Goal: Information Seeking & Learning: Learn about a topic

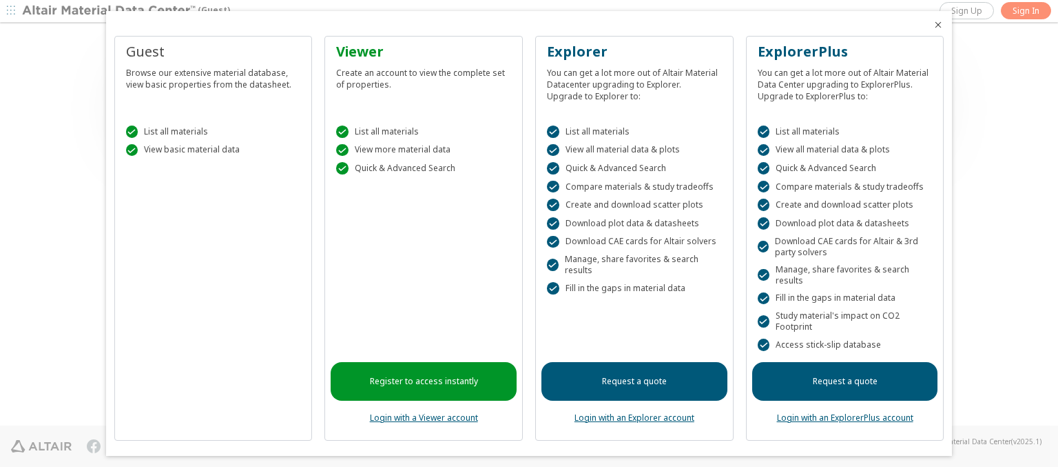
click at [933, 25] on icon "Close" at bounding box center [938, 24] width 11 height 11
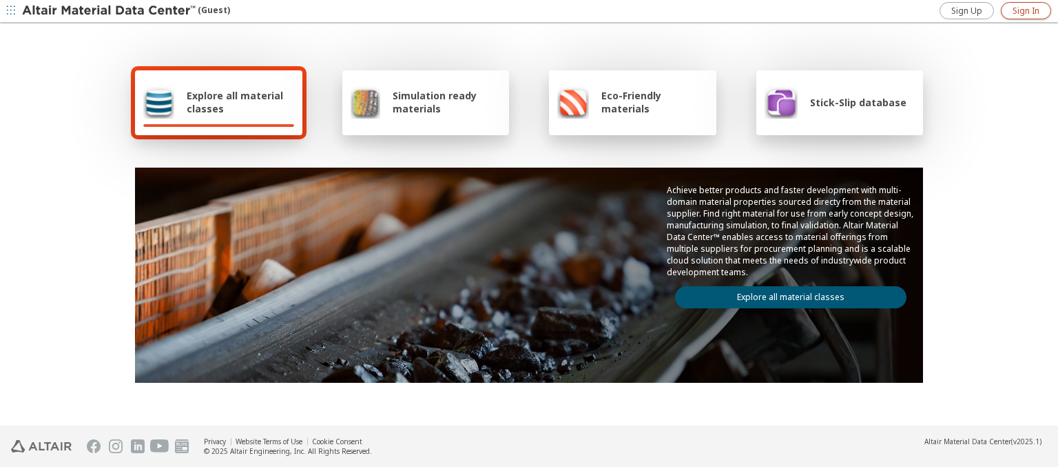
click at [1026, 10] on span "Sign In" at bounding box center [1026, 11] width 27 height 11
click at [110, 11] on img at bounding box center [110, 11] width 176 height 14
click at [235, 102] on span "Explore all material classes" at bounding box center [241, 102] width 108 height 26
click at [786, 294] on link "Explore all material classes" at bounding box center [791, 297] width 232 height 22
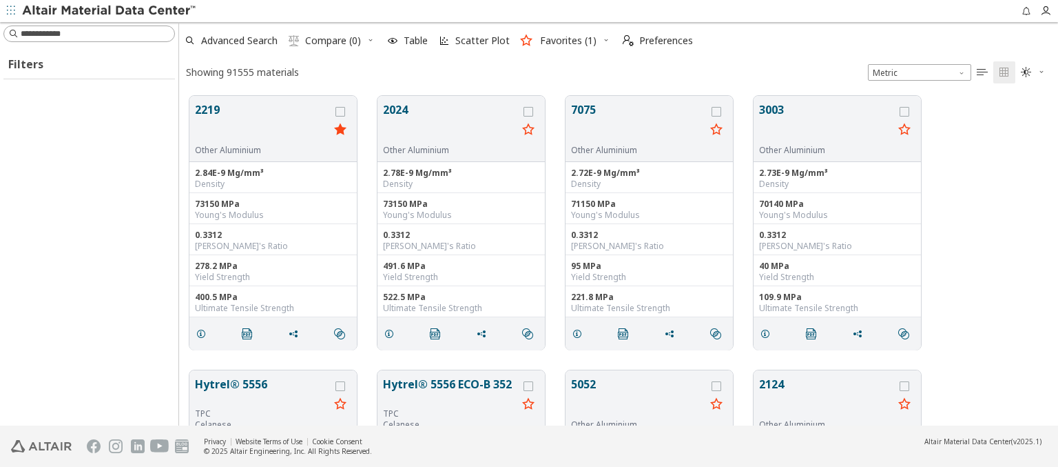
scroll to position [329, 868]
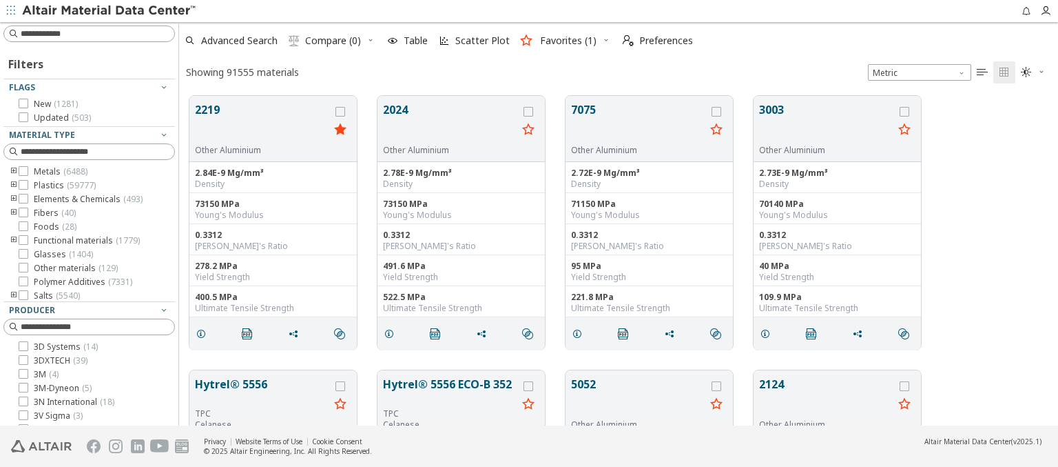
type input "******"
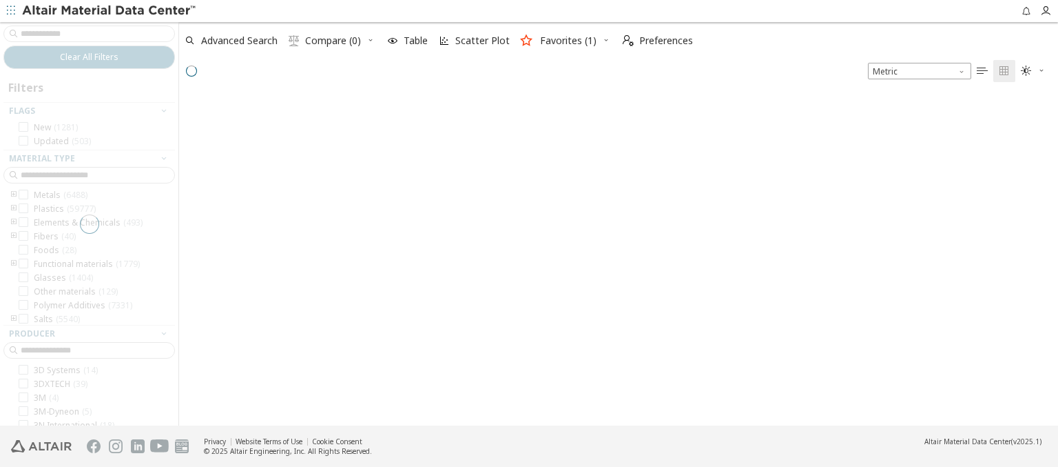
scroll to position [327, 868]
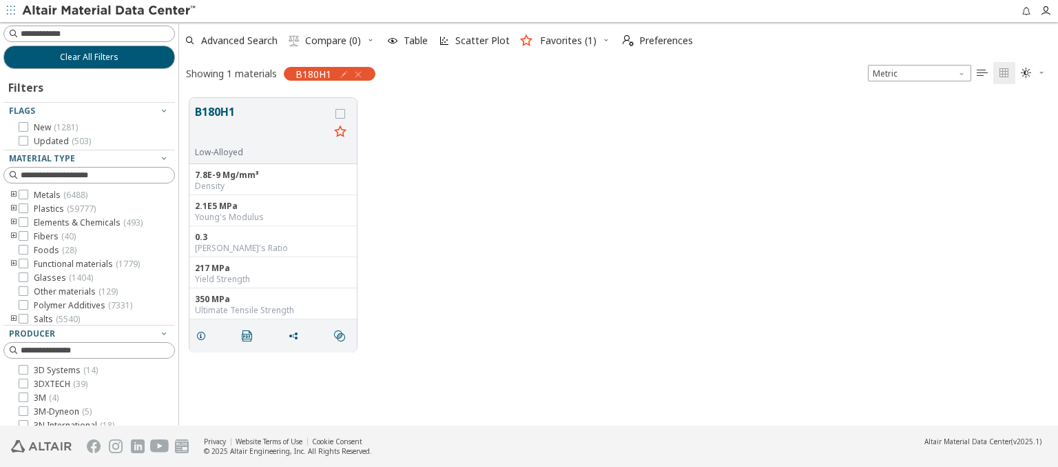
click at [342, 74] on icon "button" at bounding box center [343, 74] width 11 height 11
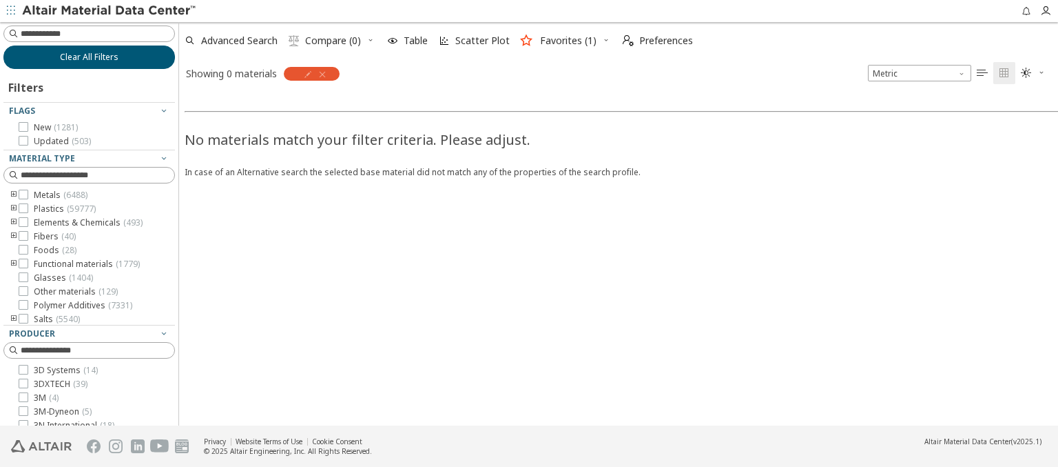
click at [84, 57] on span "Clear All Filters" at bounding box center [89, 57] width 59 height 11
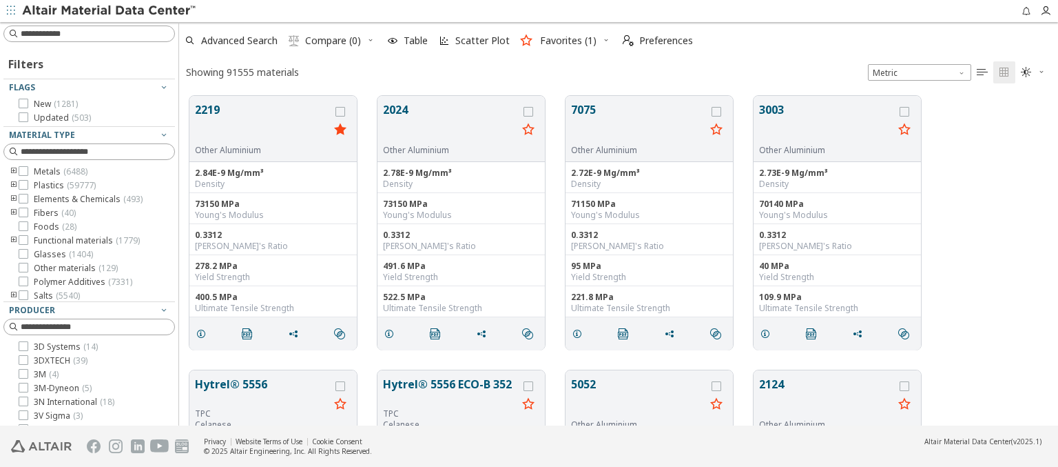
scroll to position [329, 868]
click at [110, 11] on img at bounding box center [110, 11] width 176 height 14
